Goal: Share content

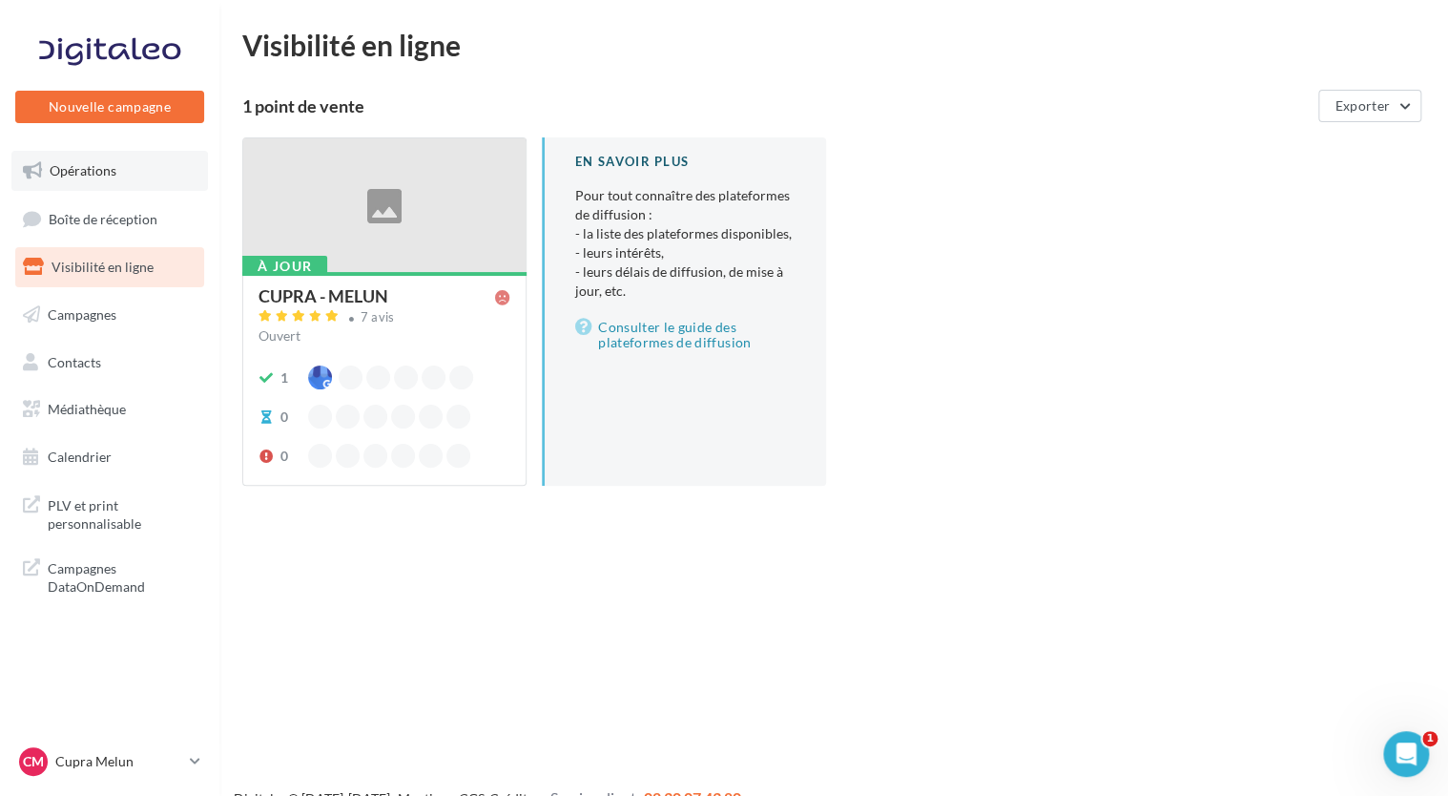
click at [80, 179] on link "Opérations" at bounding box center [109, 171] width 197 height 40
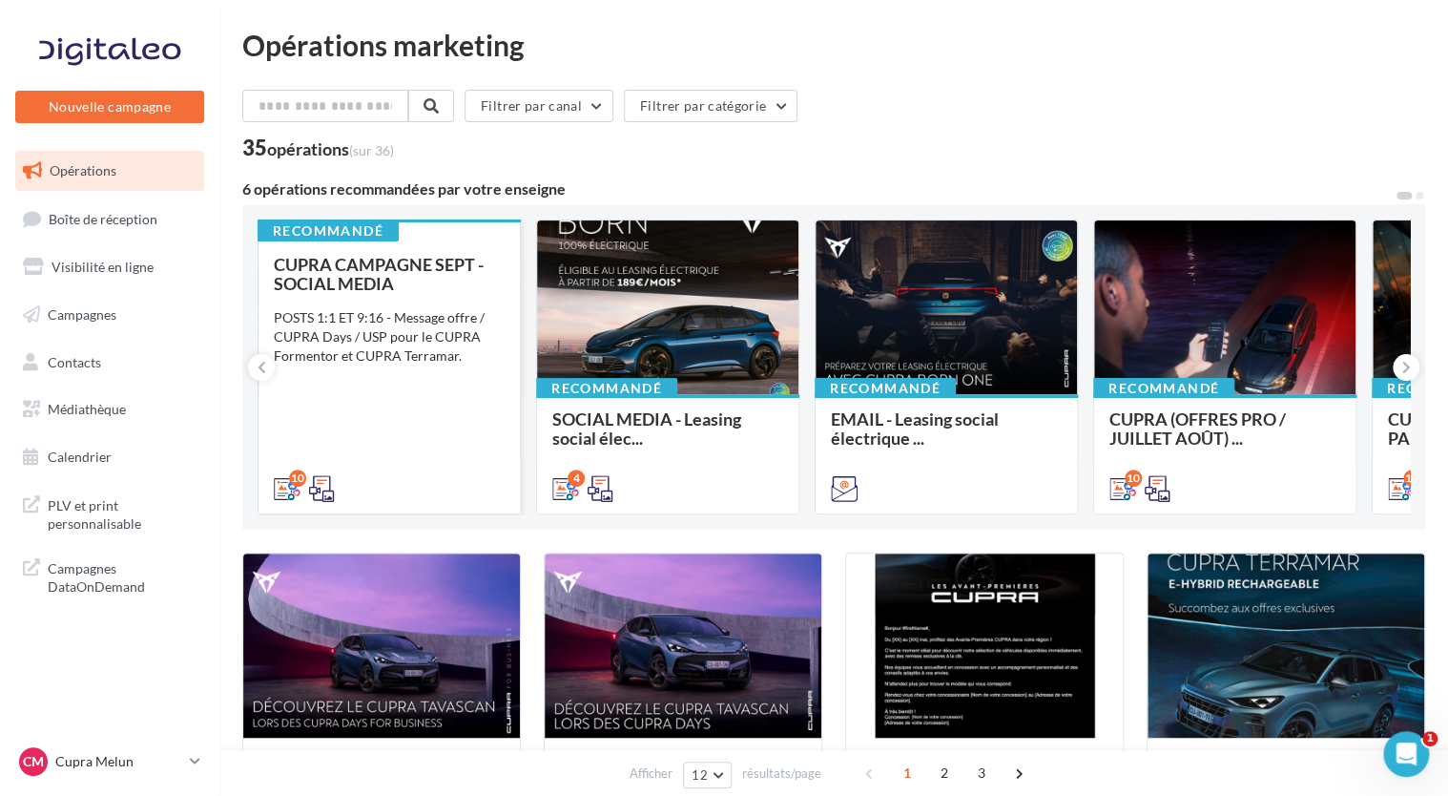
click at [393, 335] on div "POSTS 1:1 ET 9:16 - Message offre / CUPRA Days / USP pour le CUPRA Formentor et…" at bounding box center [389, 336] width 231 height 57
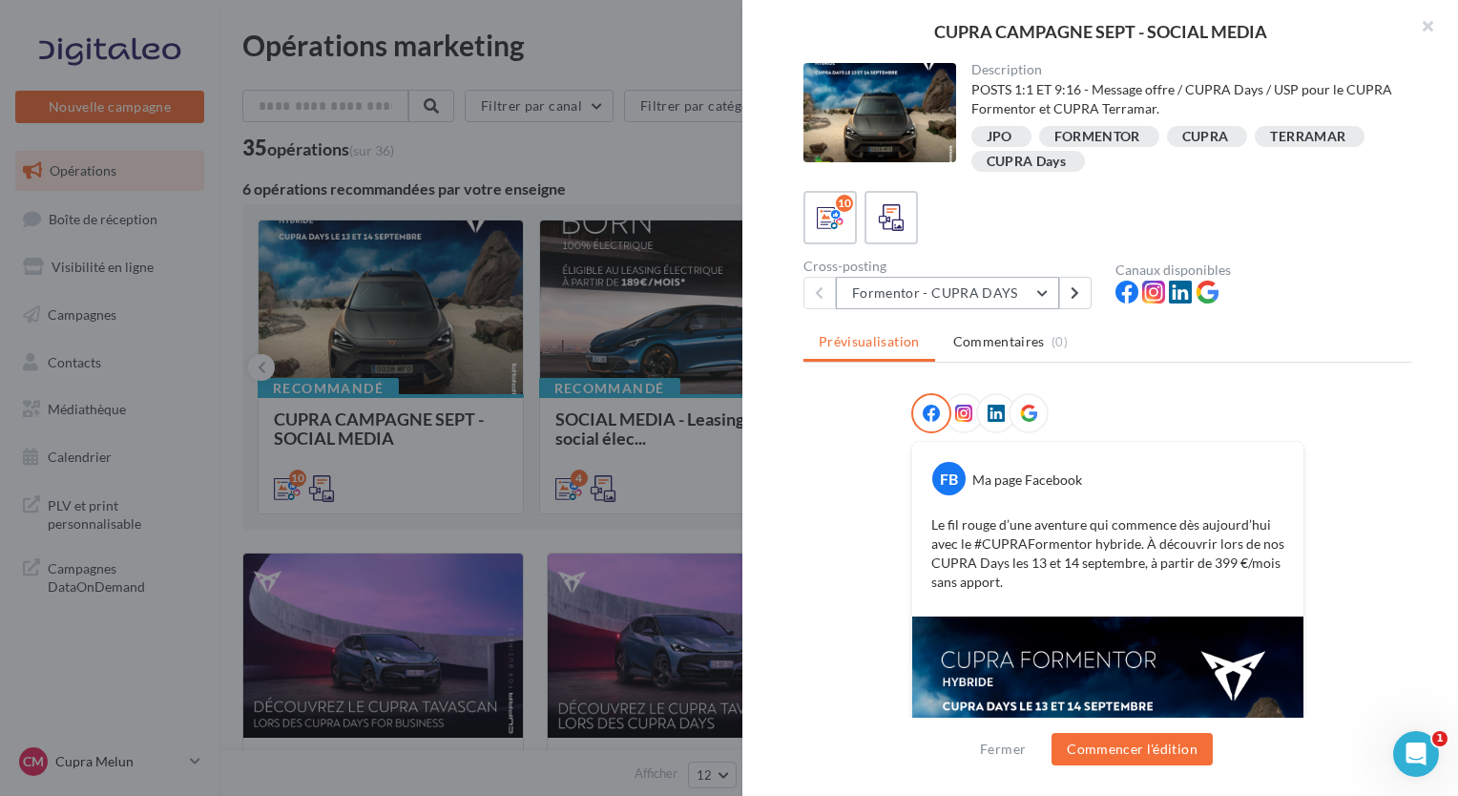
click at [980, 288] on button "Formentor - CUPRA DAYS" at bounding box center [947, 293] width 223 height 32
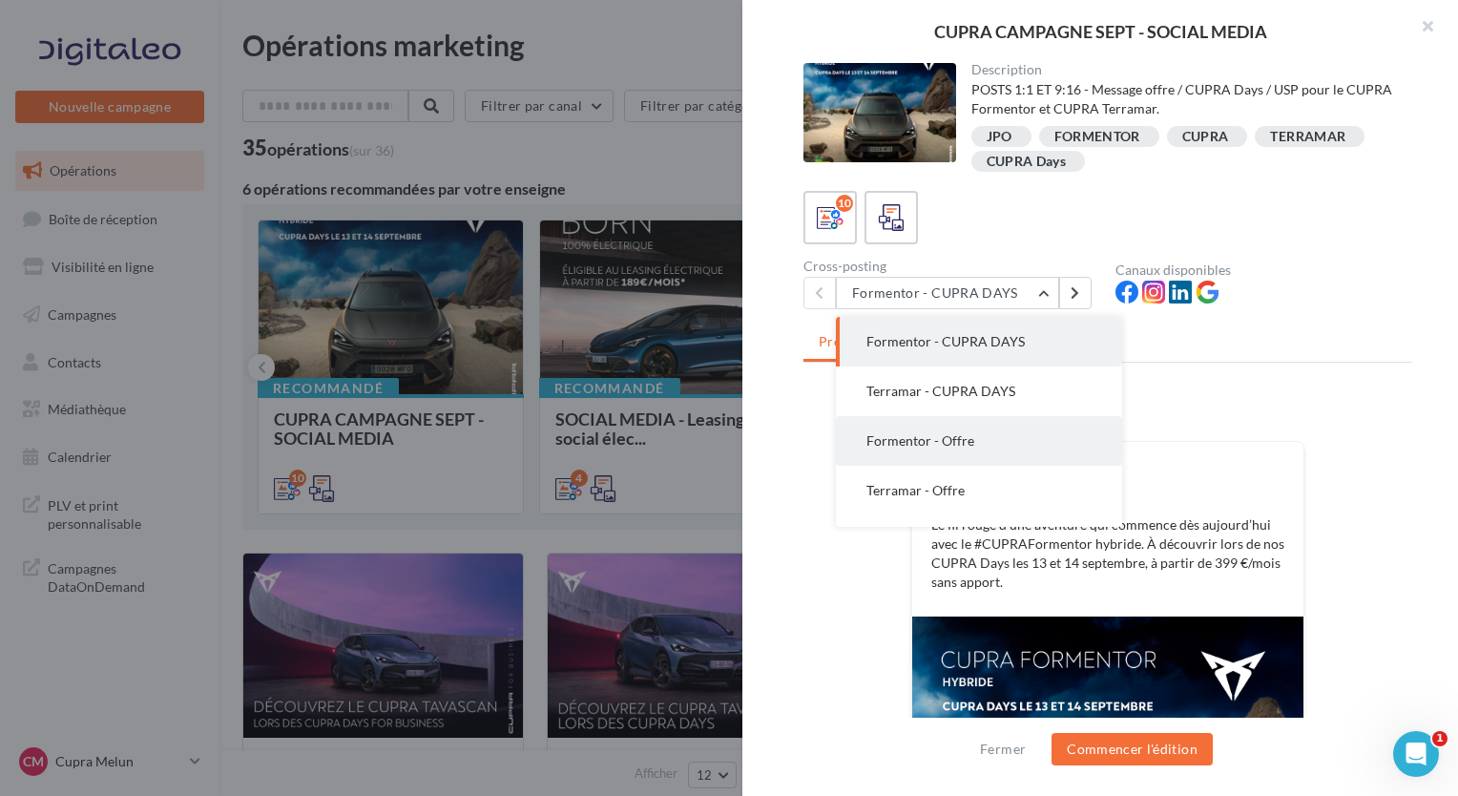
click at [977, 456] on button "Formentor - Offre" at bounding box center [979, 441] width 286 height 50
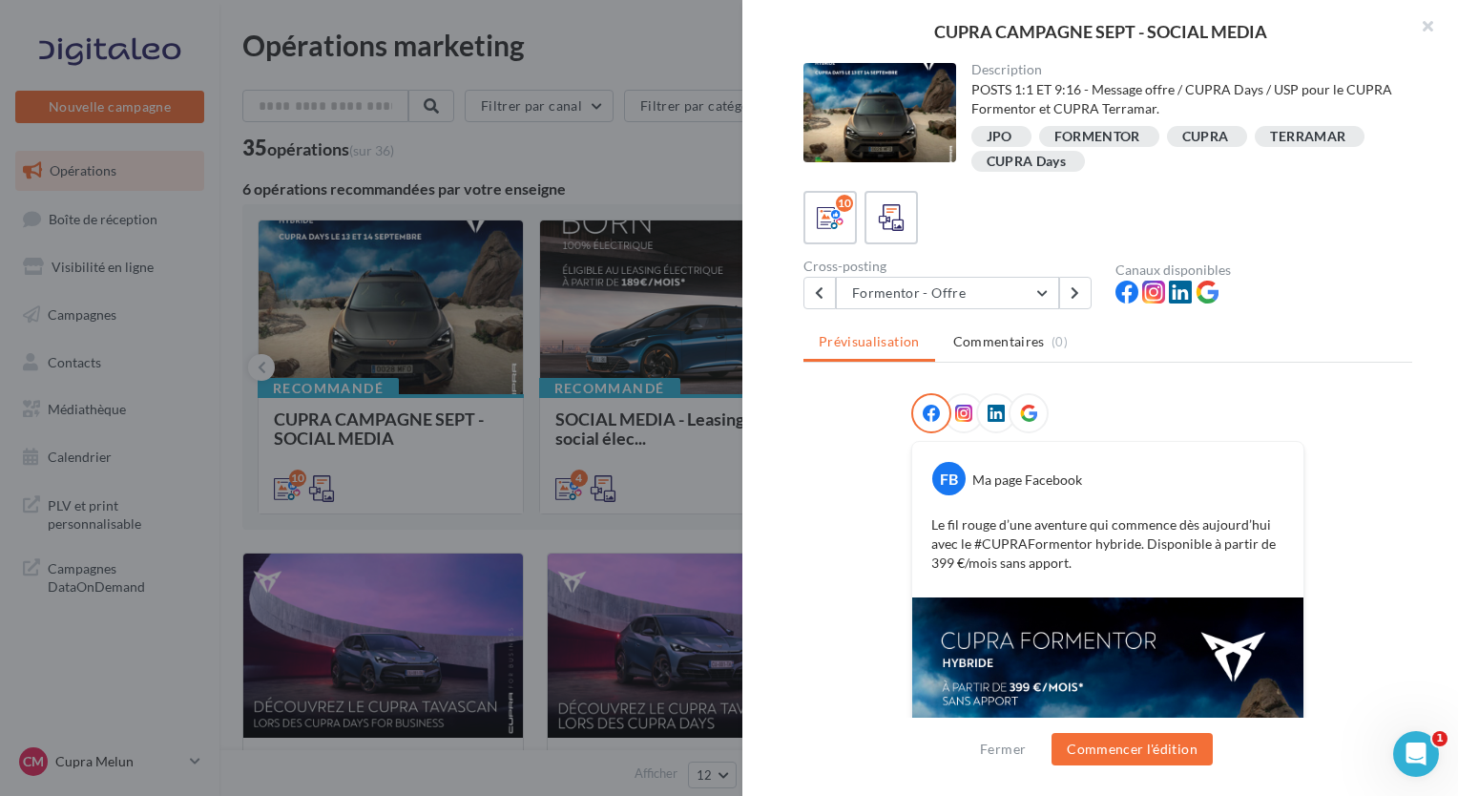
click at [924, 308] on div "Description POSTS 1:1 ET 9:16 - Message offre / CUPRA Days / USP pour le CUPRA …" at bounding box center [1107, 399] width 731 height 672
click at [924, 300] on button "Formentor - Offre" at bounding box center [947, 293] width 223 height 32
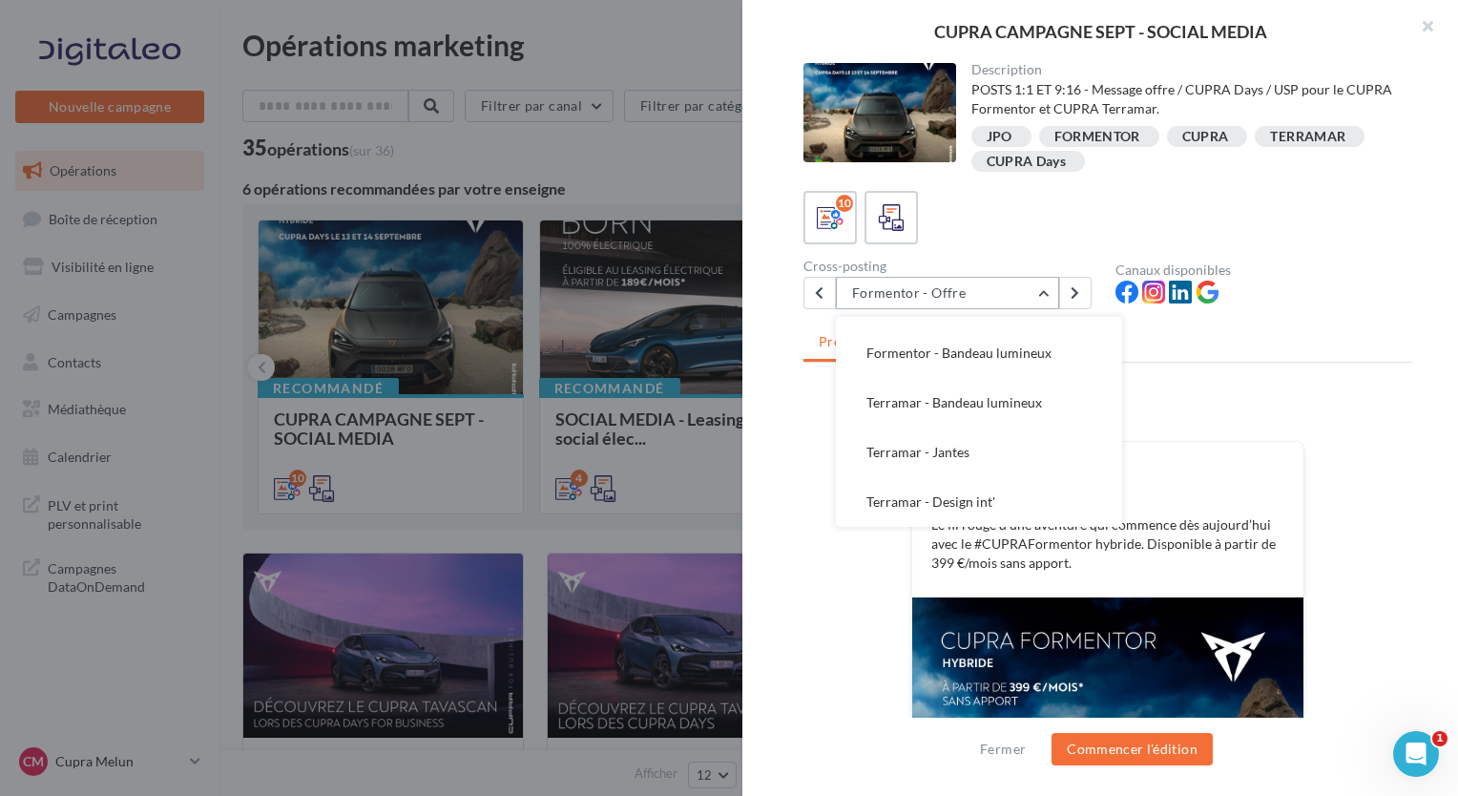
scroll to position [276, 0]
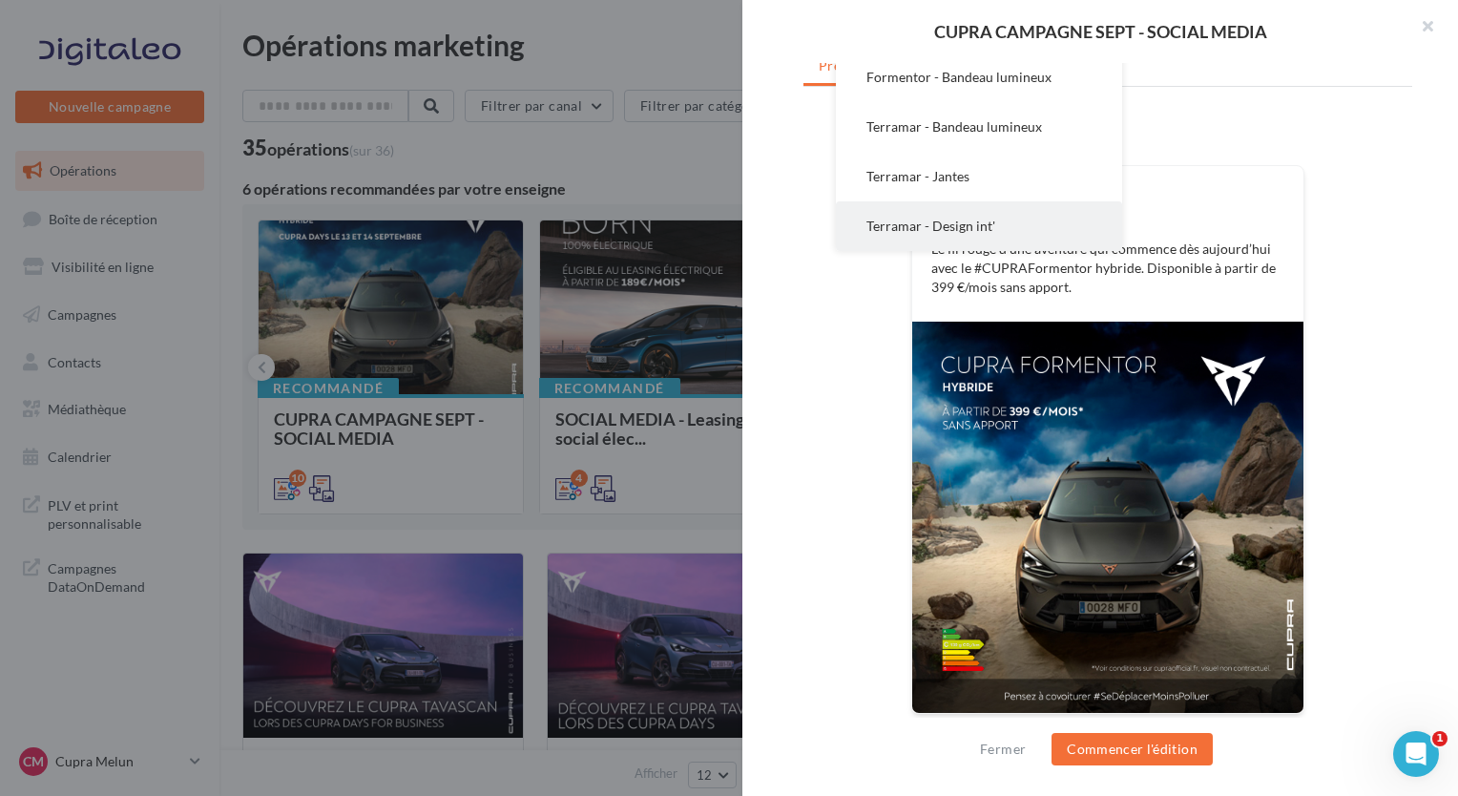
click at [985, 209] on button "Terramar - Design int'" at bounding box center [979, 226] width 286 height 50
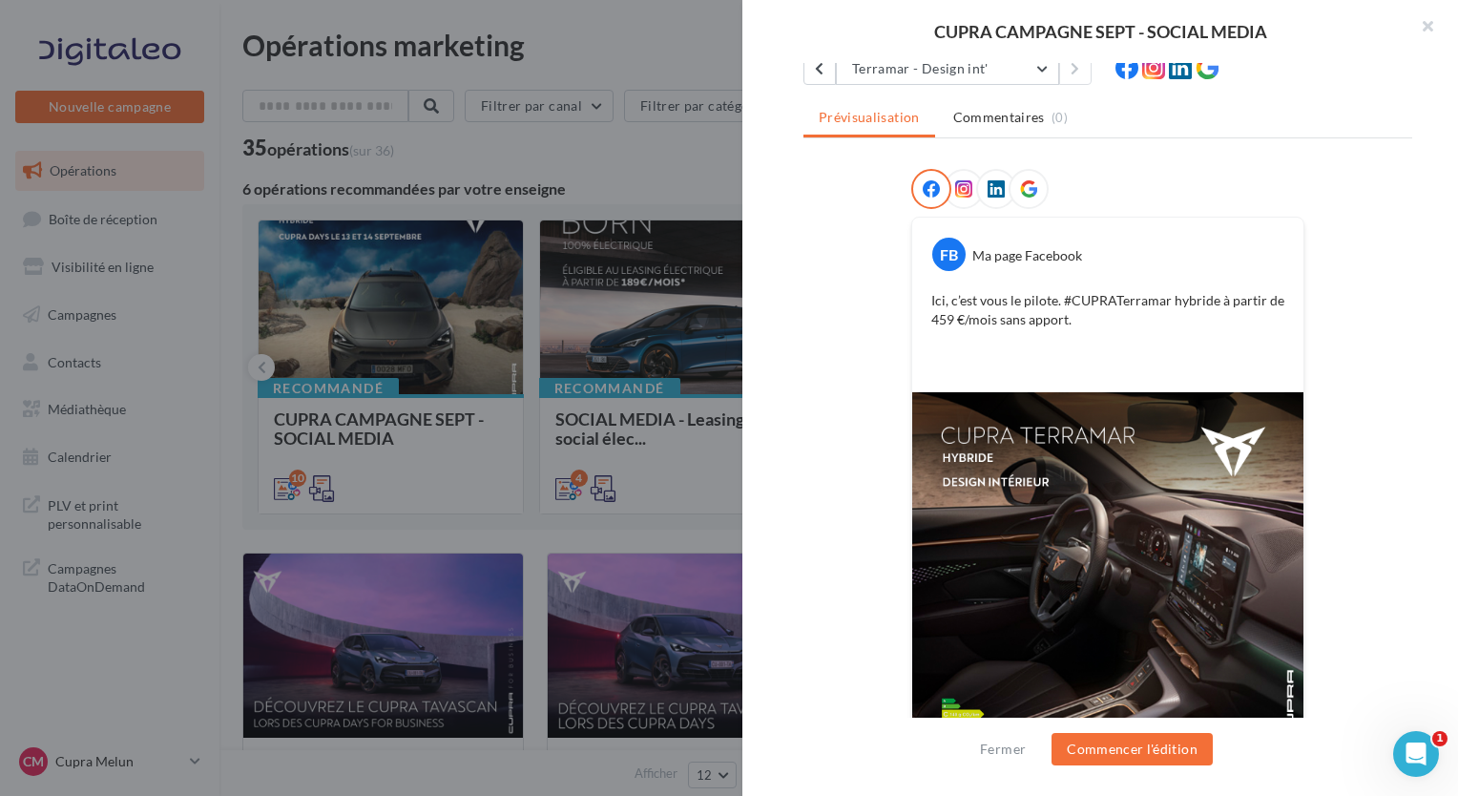
scroll to position [295, 0]
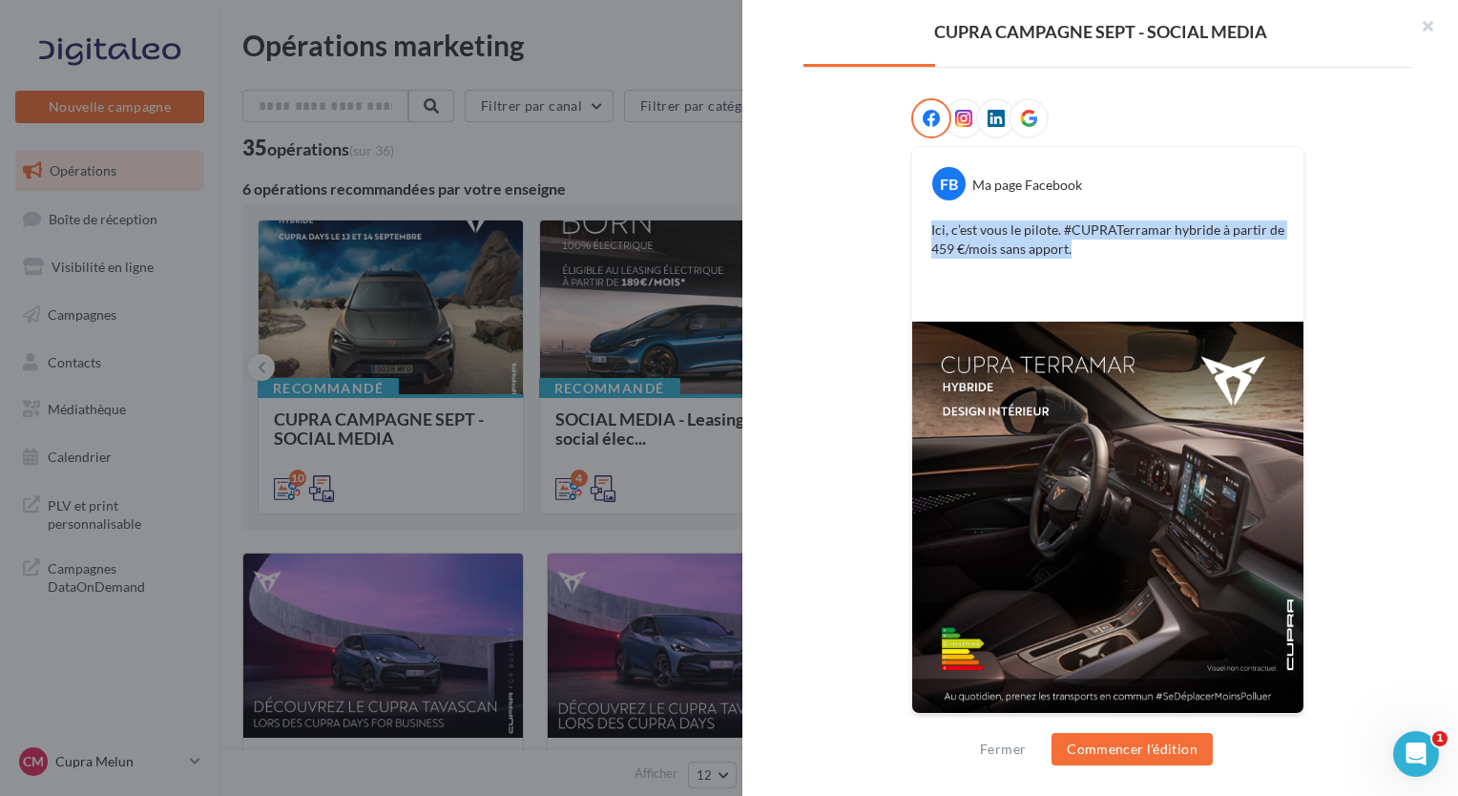
drag, startPoint x: 917, startPoint y: 219, endPoint x: 1091, endPoint y: 253, distance: 177.8
click at [1091, 253] on div "Ici, c’est vous le pilote. #CUPRATerramar hybride à partir de 459 €/mois sans a…" at bounding box center [1108, 259] width 382 height 86
copy p "Ici, c’est vous le pilote. #CUPRATerramar hybride à partir de 459 €/mois sans a…"
